Goal: Check status: Check status

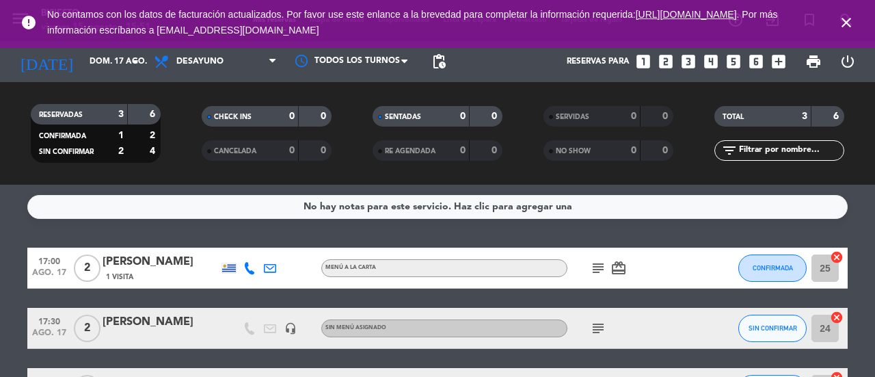
click at [844, 21] on icon "close" at bounding box center [846, 22] width 16 height 16
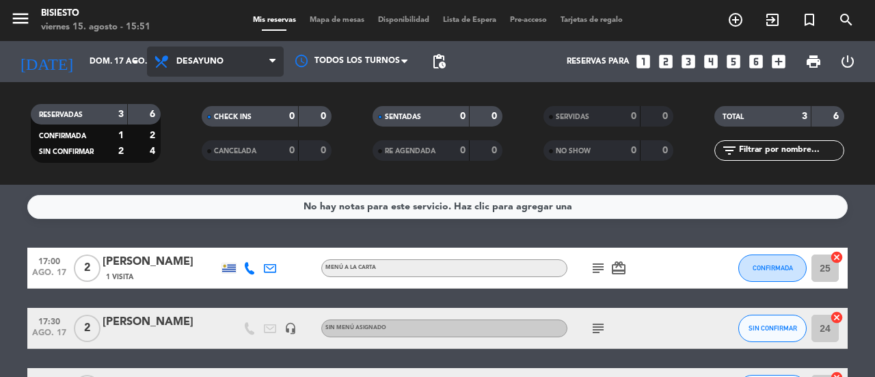
click at [201, 61] on span "Desayuno" at bounding box center [199, 62] width 47 height 10
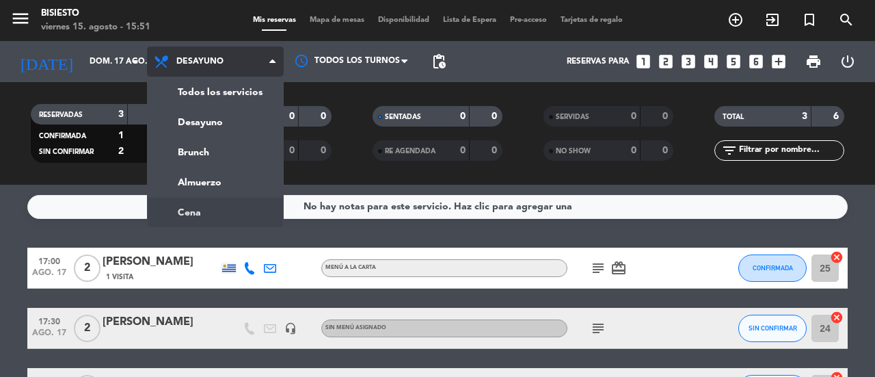
click at [217, 215] on ng-component "menu Bisiesto [DATE] 15. agosto - 15:51 Mis reservas Mapa de mesas Disponibilid…" at bounding box center [437, 188] width 875 height 377
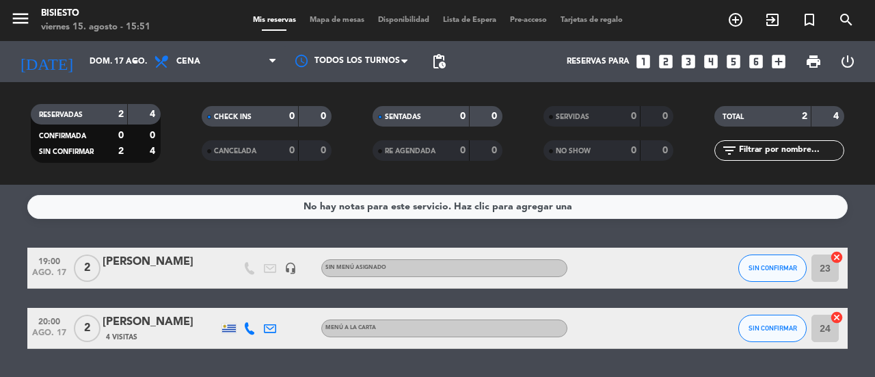
click at [19, 214] on service-notes "No hay notas para este servicio. Haz clic para agregar una" at bounding box center [437, 207] width 875 height 24
click at [288, 268] on icon "headset_mic" at bounding box center [290, 268] width 12 height 12
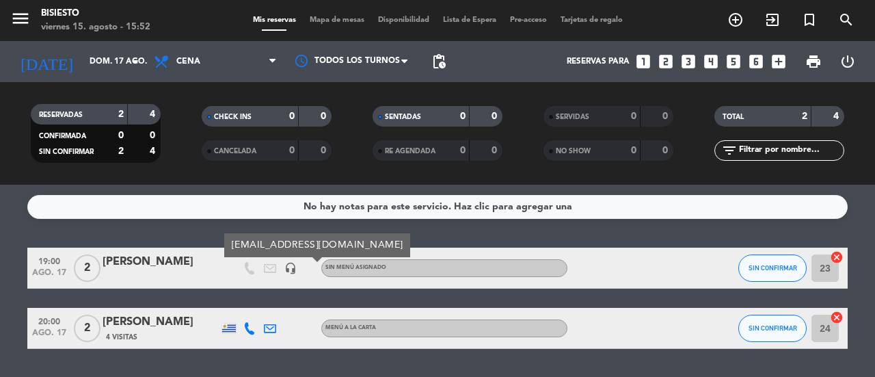
click at [288, 268] on icon "headset_mic" at bounding box center [290, 268] width 12 height 12
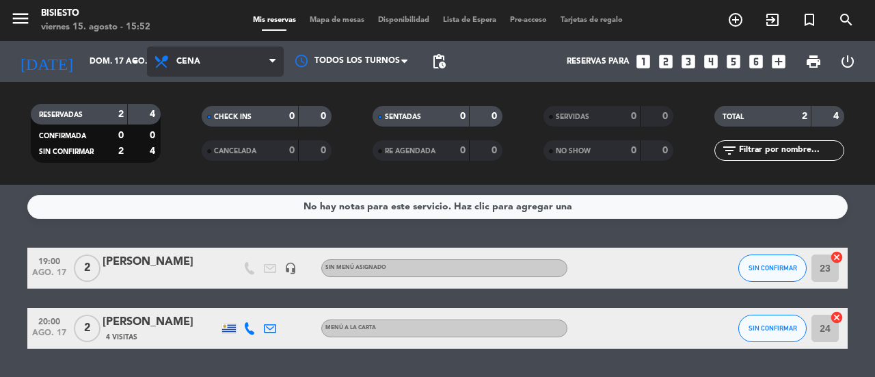
click at [237, 59] on span "Cena" at bounding box center [215, 61] width 137 height 30
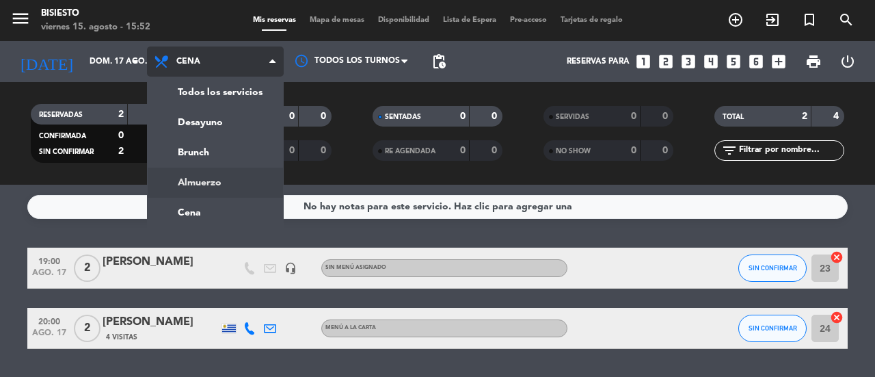
click at [232, 178] on div "menu Bisiesto [DATE] 15. agosto - 15:52 Mis reservas Mapa de mesas Disponibilid…" at bounding box center [437, 92] width 875 height 185
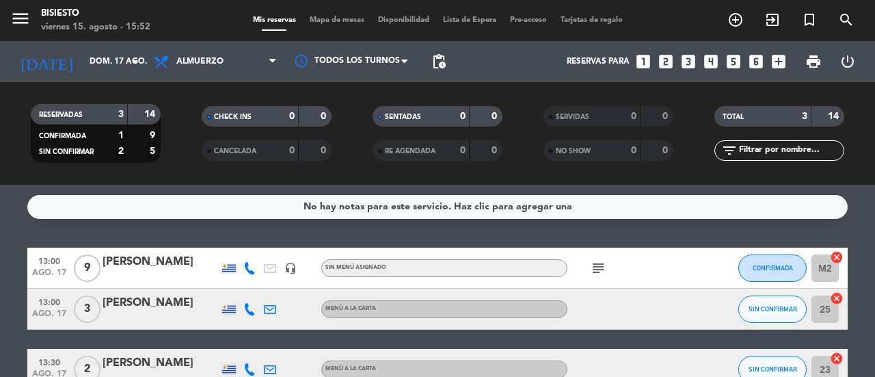
click at [9, 226] on div "No hay notas para este servicio. Haz clic para agregar una 13:00 [DATE] 9 [PERS…" at bounding box center [437, 281] width 875 height 192
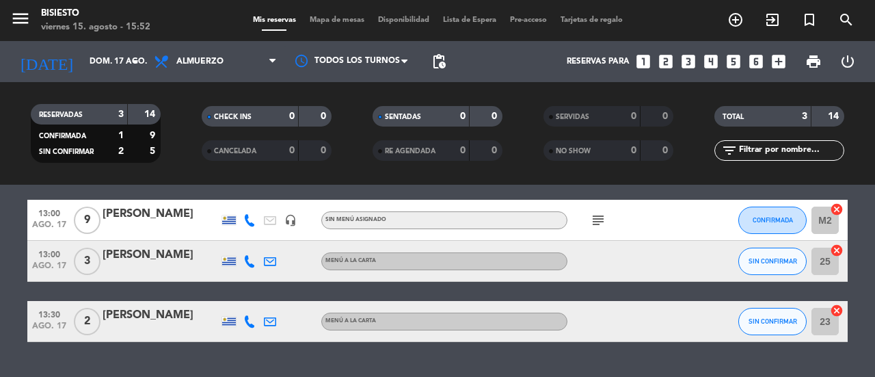
scroll to position [26, 0]
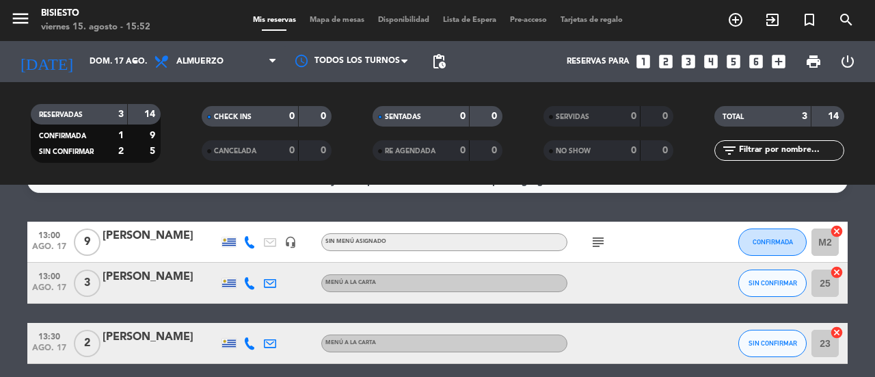
click at [598, 232] on div "subject" at bounding box center [628, 242] width 123 height 40
click at [598, 241] on icon "subject" at bounding box center [598, 242] width 16 height 16
click at [863, 247] on bookings-row "13:00 [DATE] 9 [PERSON_NAME] headset_mic Sin menú asignado subject 20,21 CONFIR…" at bounding box center [437, 293] width 875 height 142
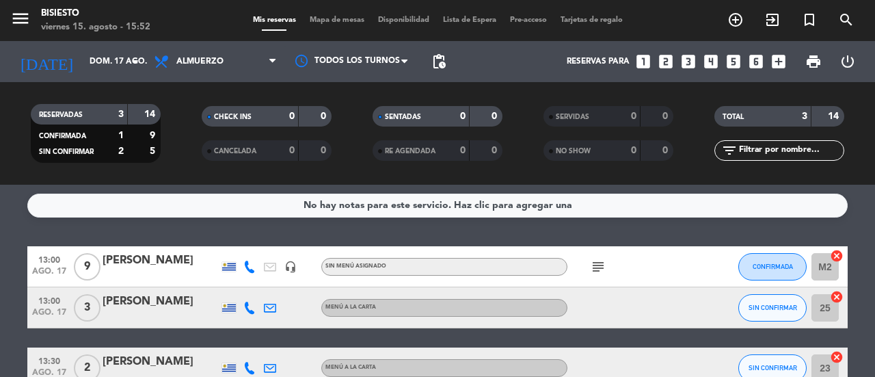
scroll to position [0, 0]
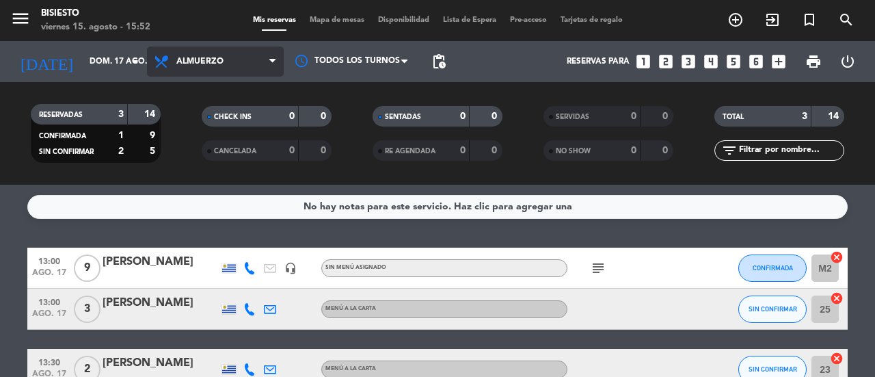
click at [246, 62] on span "Almuerzo" at bounding box center [215, 61] width 137 height 30
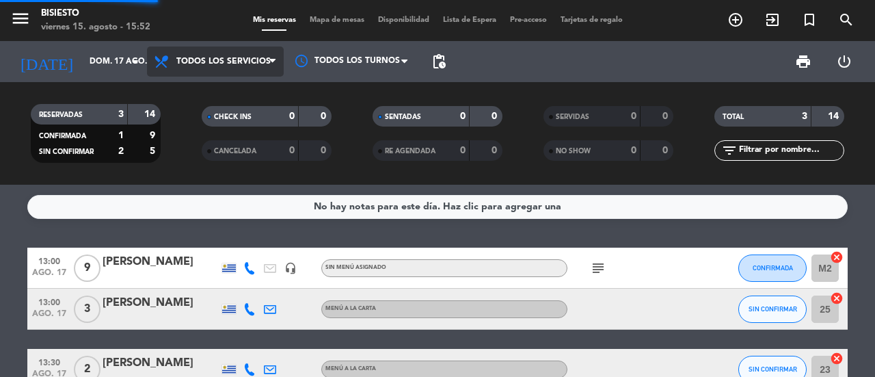
click at [245, 88] on div "menu Bisiesto [DATE] 15. agosto - 15:52 Mis reservas Mapa de mesas Disponibilid…" at bounding box center [437, 92] width 875 height 185
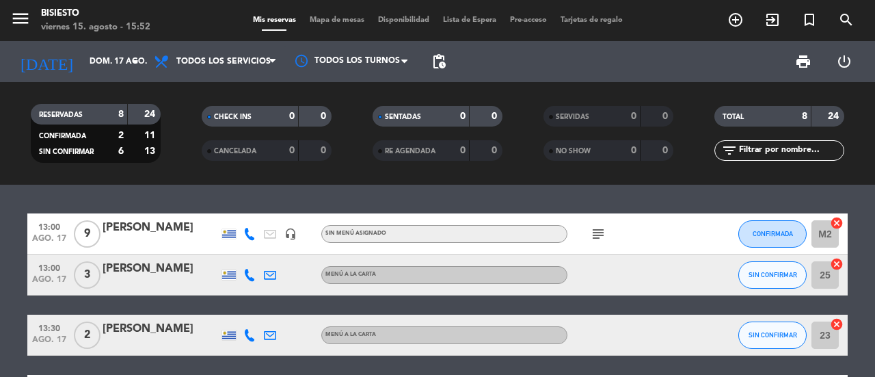
click at [598, 235] on icon "subject" at bounding box center [598, 234] width 16 height 16
click at [863, 206] on div "13:00 [DATE] 9 [PERSON_NAME] headset_mic Sin menú asignado subject CONFIRMADA M…" at bounding box center [437, 281] width 875 height 192
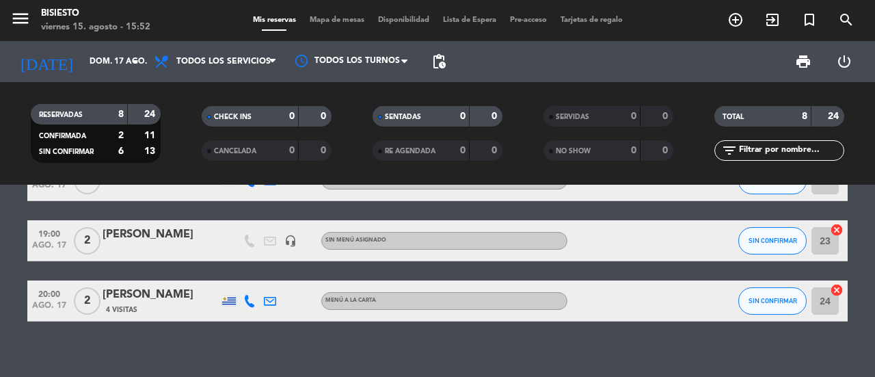
scroll to position [347, 0]
